Goal: Check status: Check status

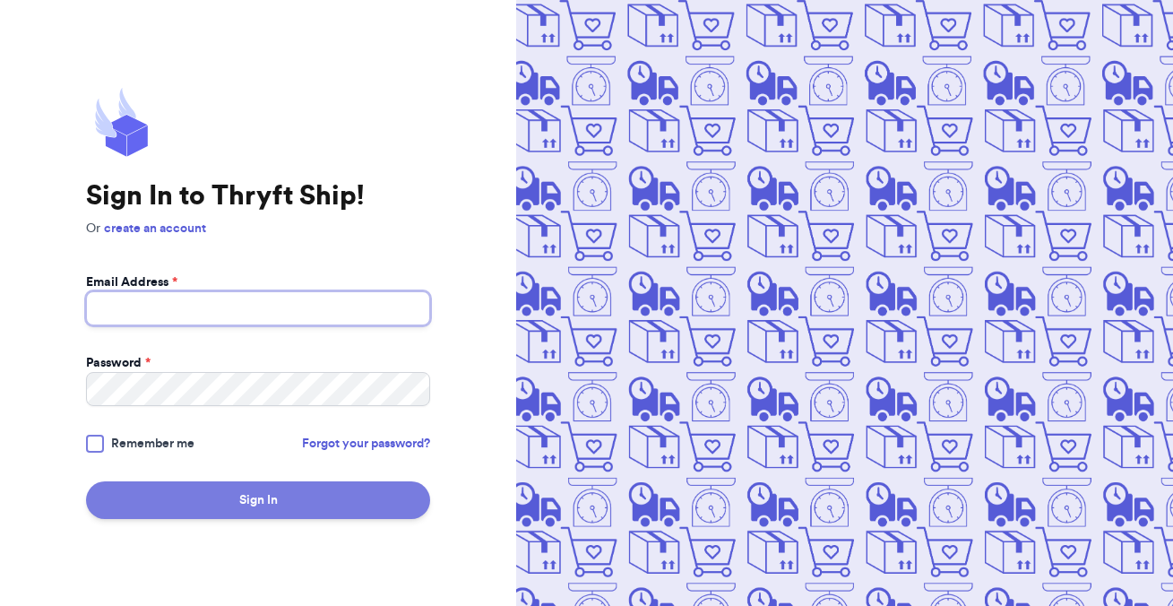
type input "[EMAIL_ADDRESS][DOMAIN_NAME]"
click at [234, 499] on button "Sign In" at bounding box center [258, 500] width 344 height 38
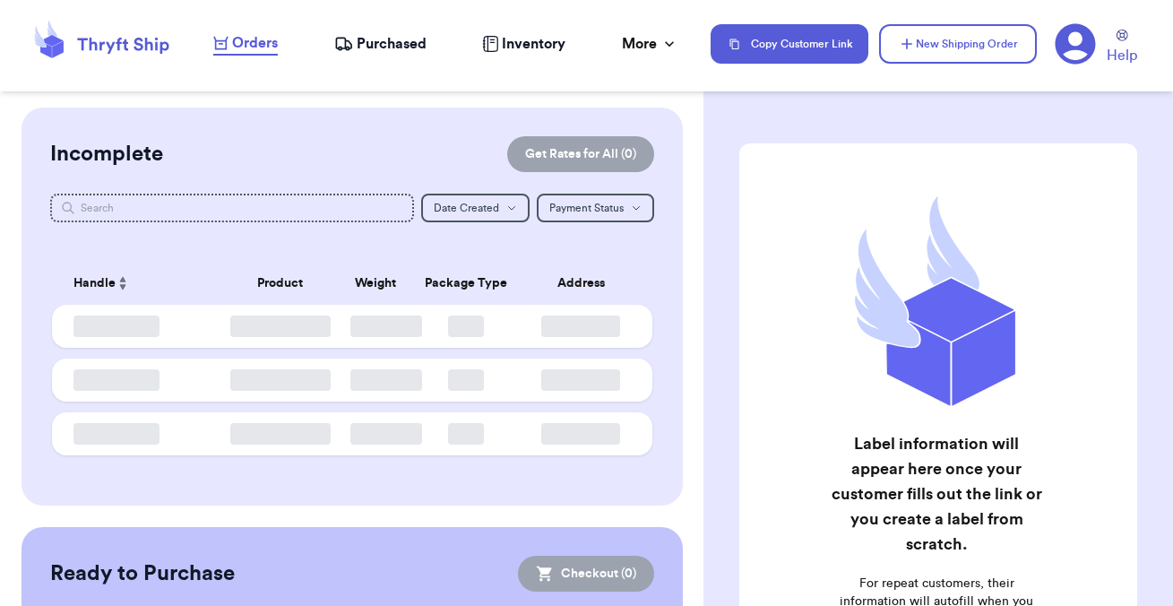
checkbox input "false"
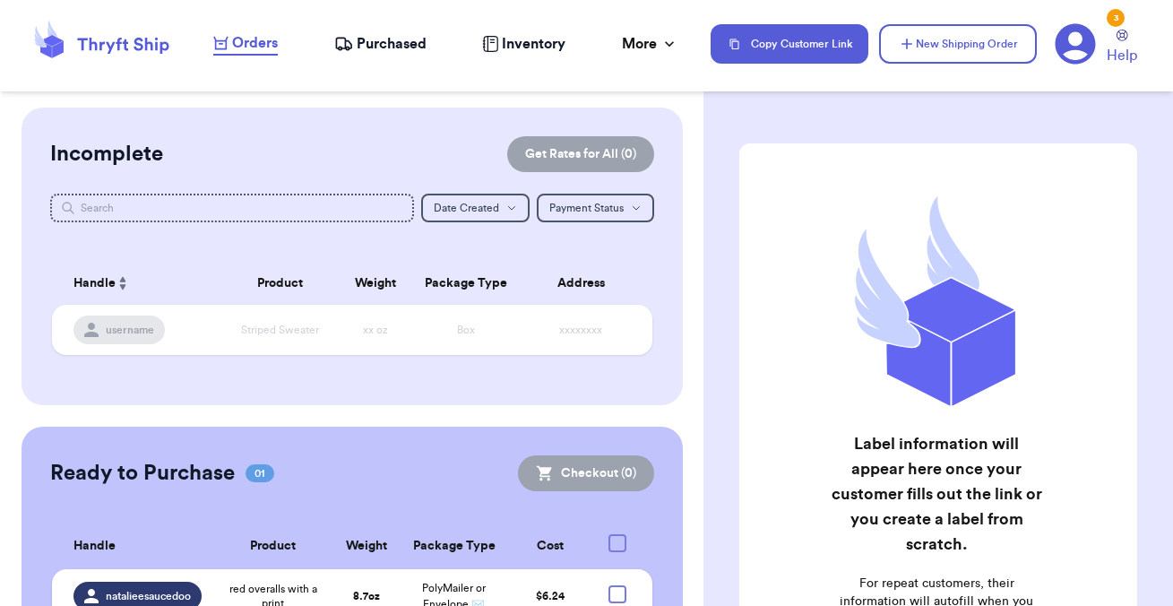
click at [378, 52] on span "Purchased" at bounding box center [392, 44] width 70 height 22
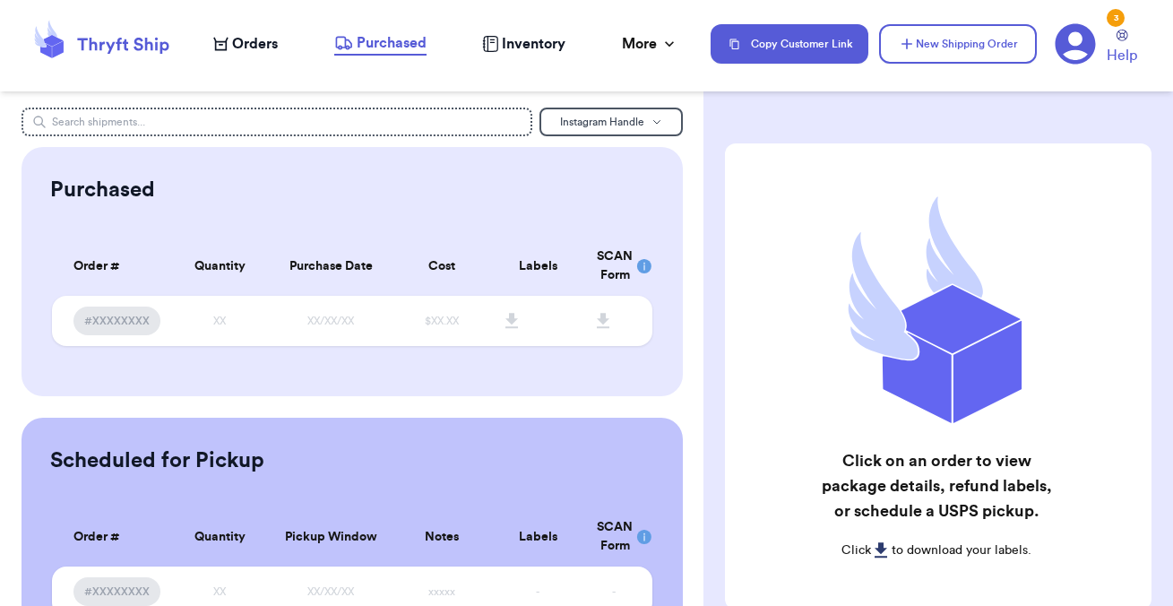
click at [270, 53] on span "Orders" at bounding box center [255, 44] width 46 height 22
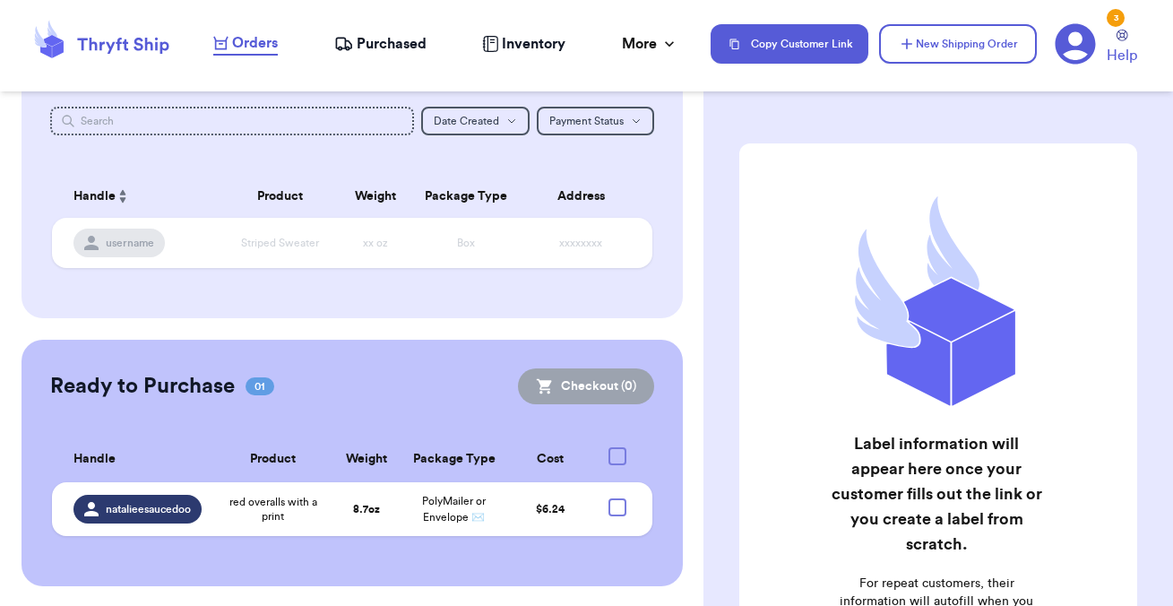
click at [523, 39] on span "Inventory" at bounding box center [534, 44] width 64 height 22
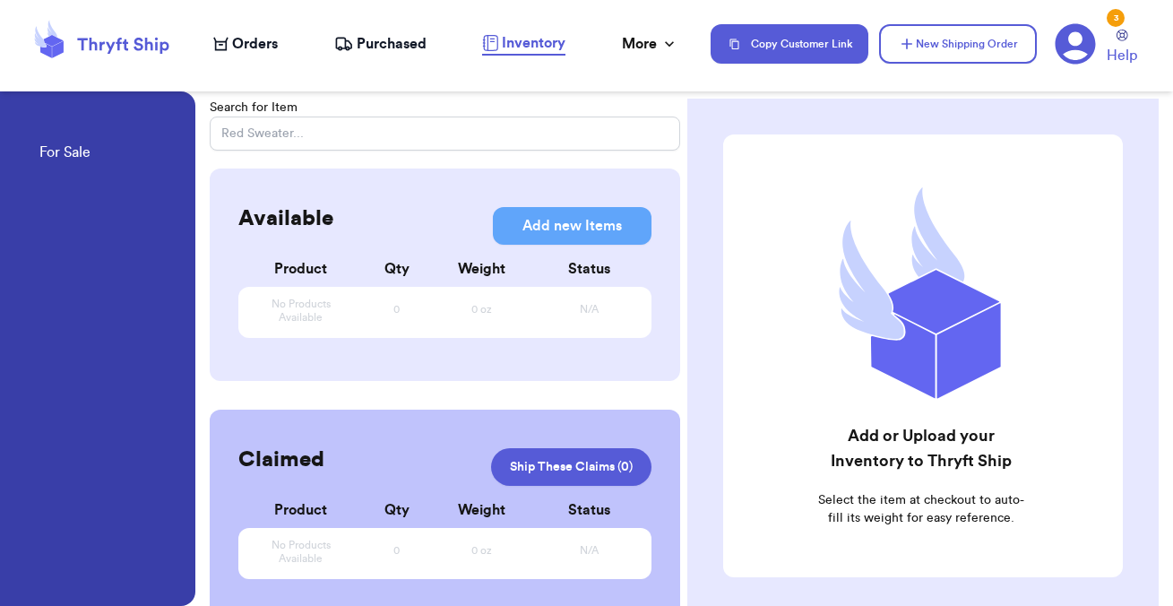
click at [388, 48] on span "Purchased" at bounding box center [392, 44] width 70 height 22
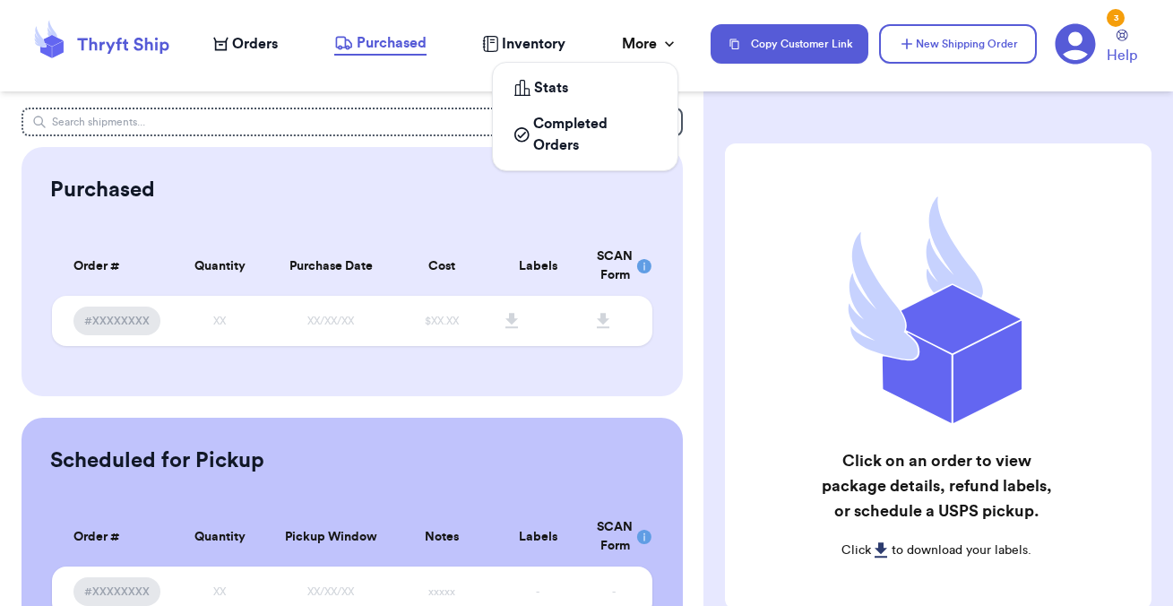
click at [638, 43] on div "More" at bounding box center [650, 44] width 56 height 22
click at [560, 132] on span "Completed Orders" at bounding box center [594, 134] width 123 height 43
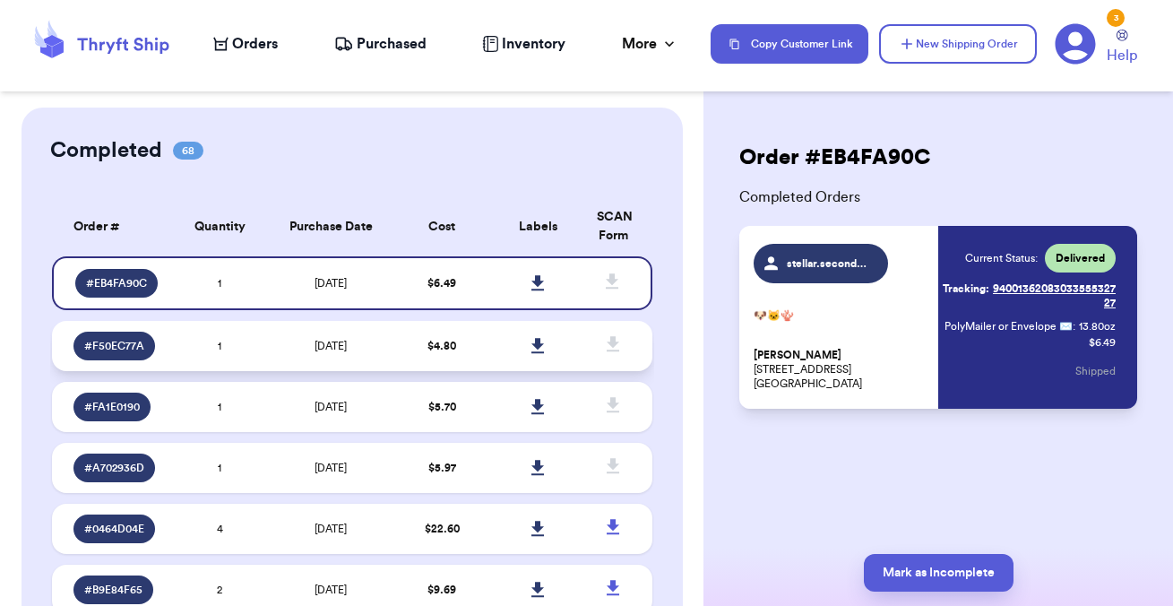
click at [493, 326] on td at bounding box center [538, 346] width 96 height 50
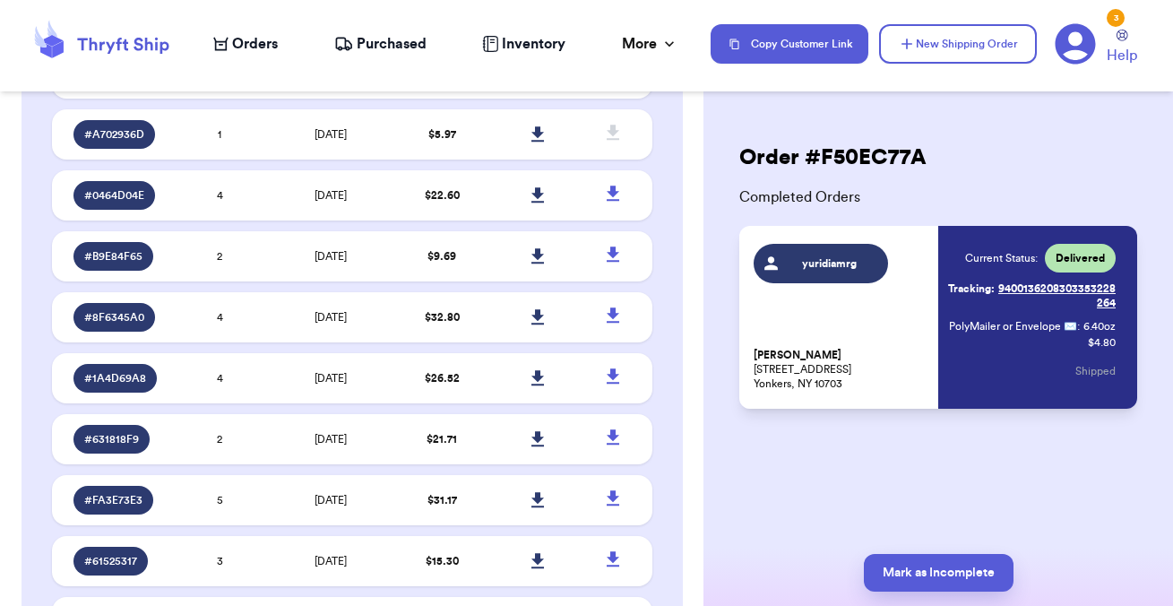
scroll to position [68, 0]
